Goal: Transaction & Acquisition: Obtain resource

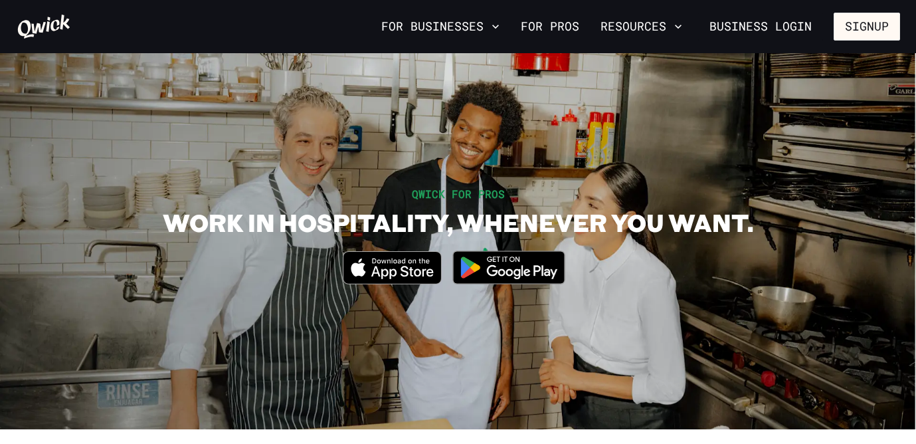
click at [350, 175] on section "QWICK FOR PROS WORK IN HOSPITALITY, WHENEVER YOU WANT. Download_on_the_App_Stor…" at bounding box center [458, 241] width 916 height 376
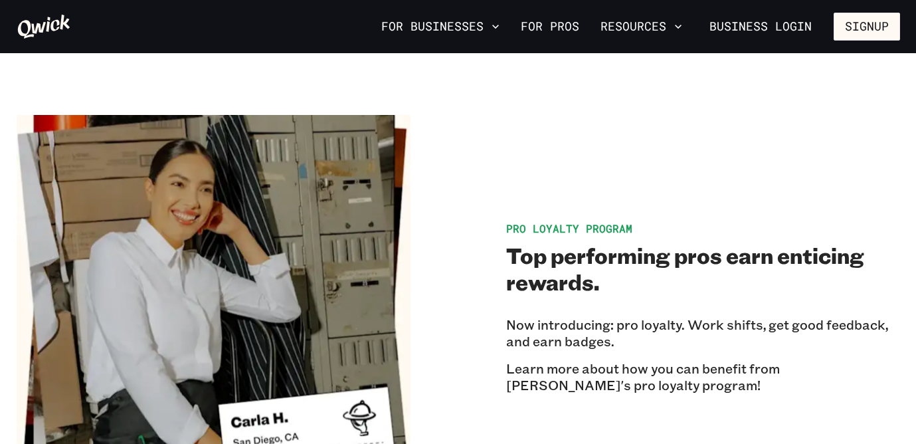
scroll to position [2047, 0]
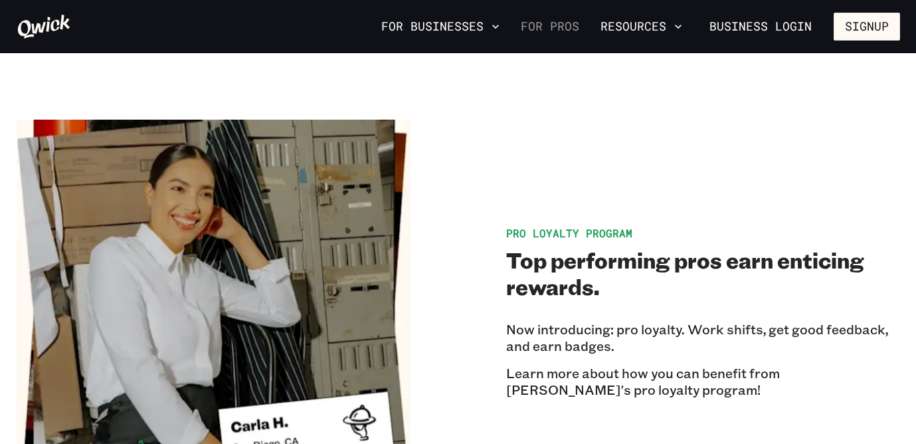
click at [571, 26] on link "For Pros" at bounding box center [550, 26] width 69 height 23
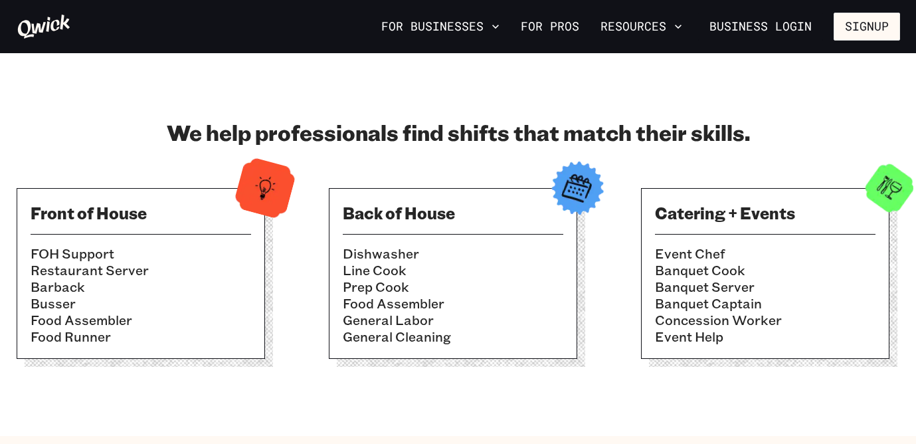
scroll to position [420, 0]
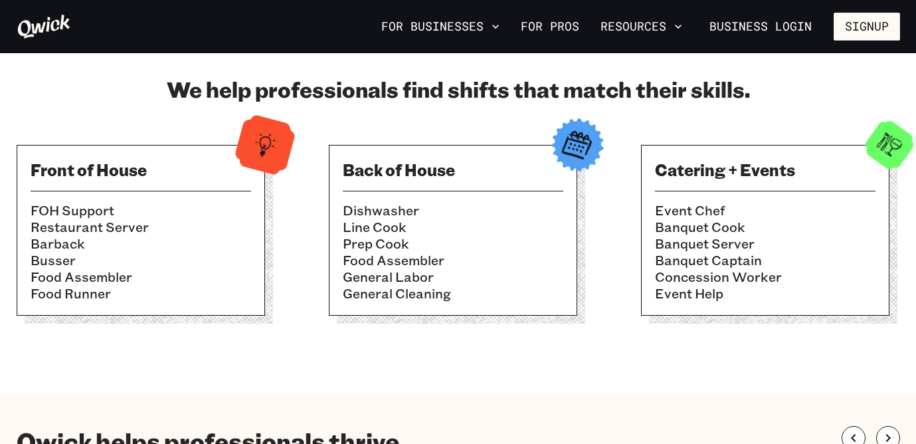
click at [179, 262] on li "Busser" at bounding box center [141, 260] width 221 height 17
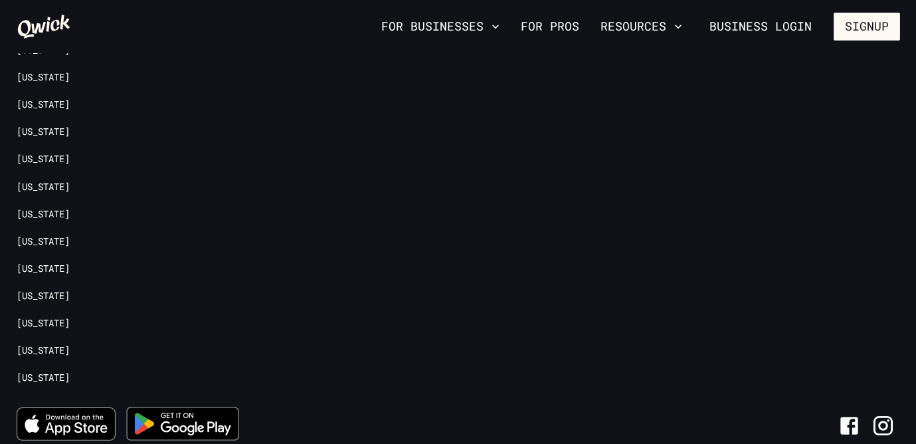
scroll to position [3010, 0]
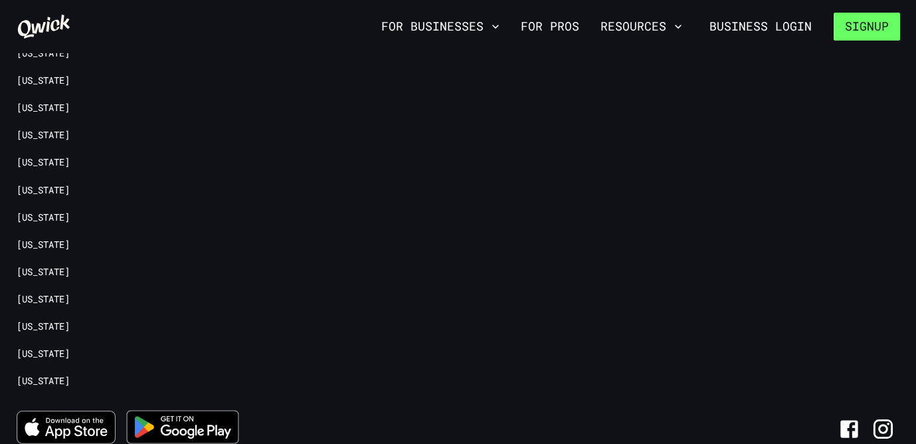
click at [864, 27] on button "Signup" at bounding box center [867, 27] width 66 height 28
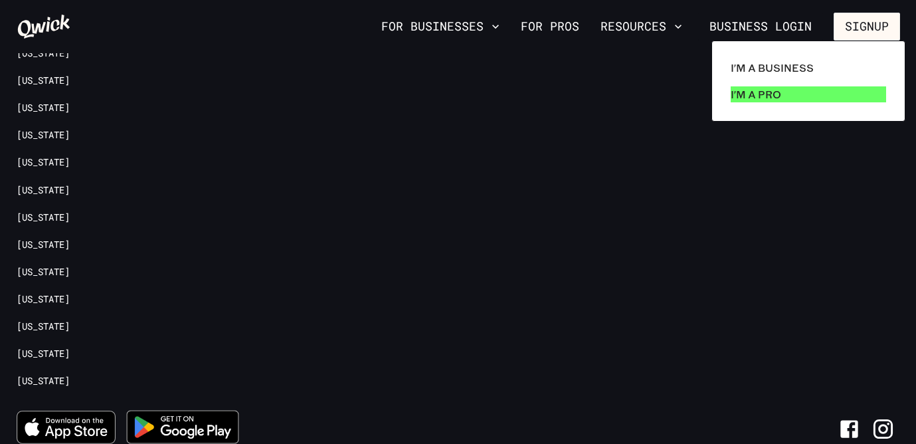
click at [752, 98] on p "I'm a Pro" at bounding box center [756, 94] width 50 height 16
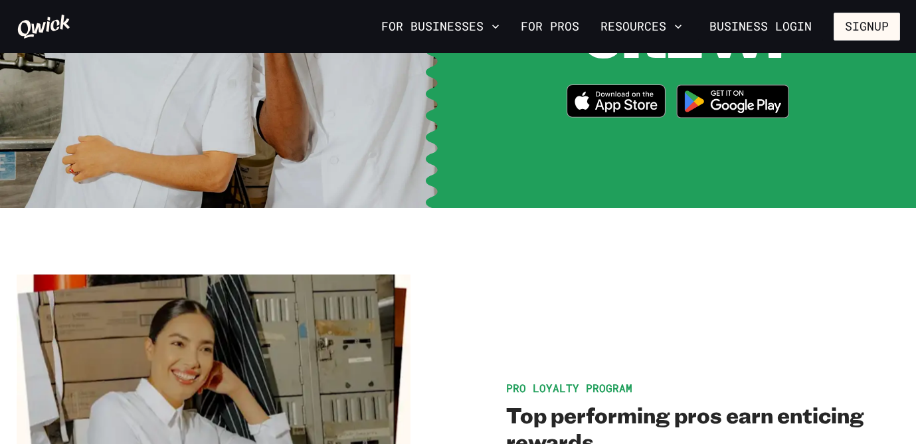
scroll to position [1874, 0]
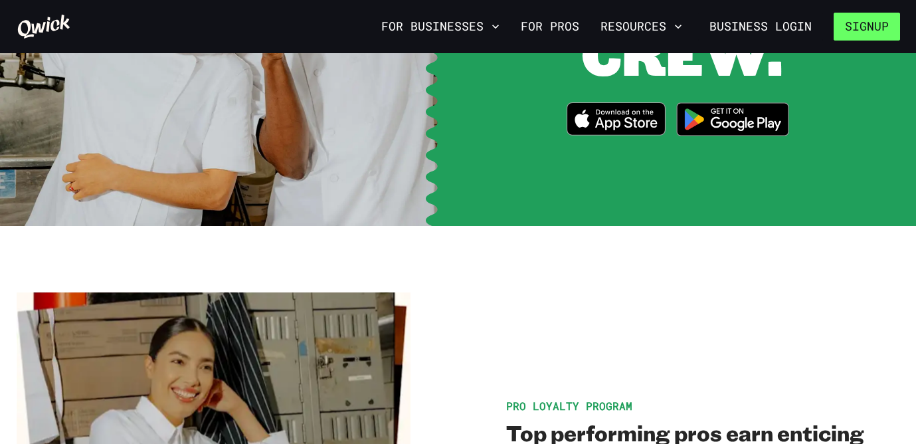
click at [868, 31] on button "Signup" at bounding box center [867, 27] width 66 height 28
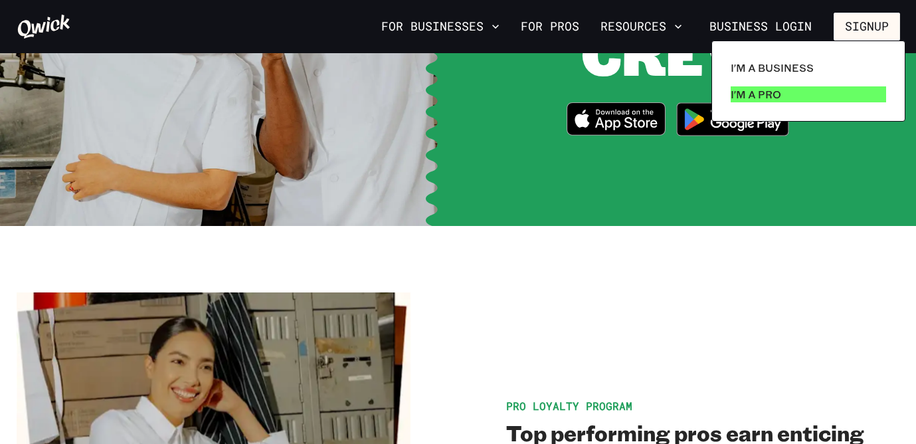
click at [777, 90] on p "I'm a Pro" at bounding box center [756, 94] width 50 height 16
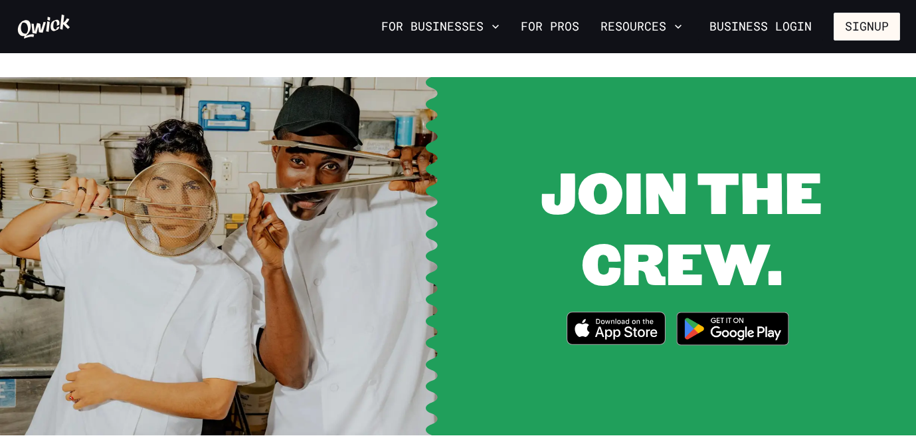
scroll to position [1666, 0]
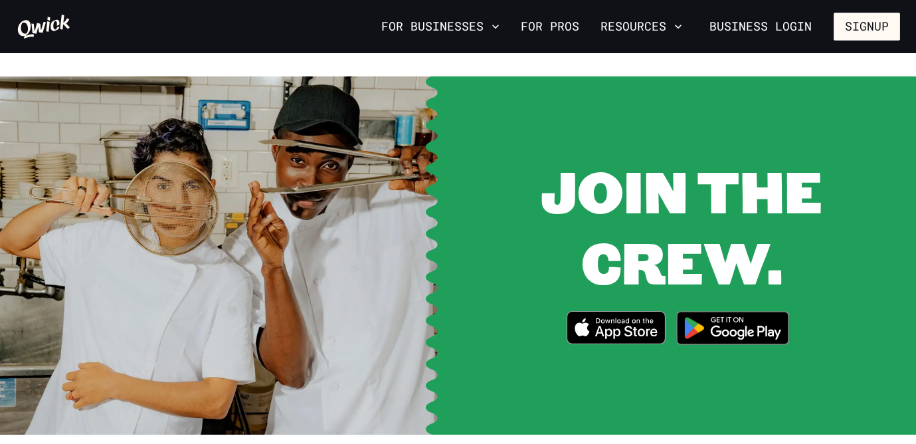
click at [619, 326] on icon "Download on the App Store" at bounding box center [626, 332] width 62 height 13
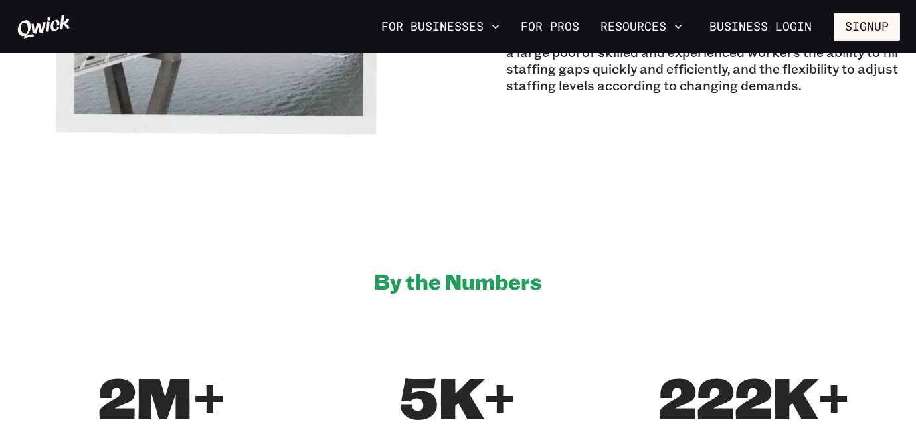
scroll to position [565, 0]
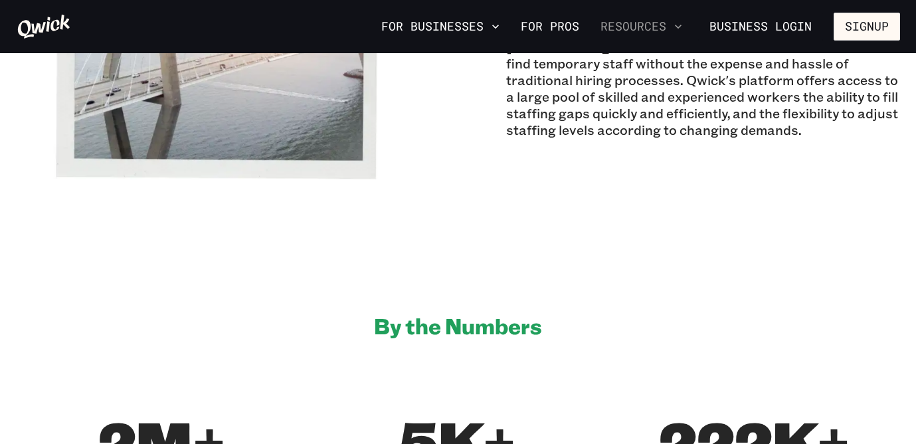
click at [662, 32] on button "Resources" at bounding box center [641, 26] width 92 height 23
